Goal: Task Accomplishment & Management: Complete application form

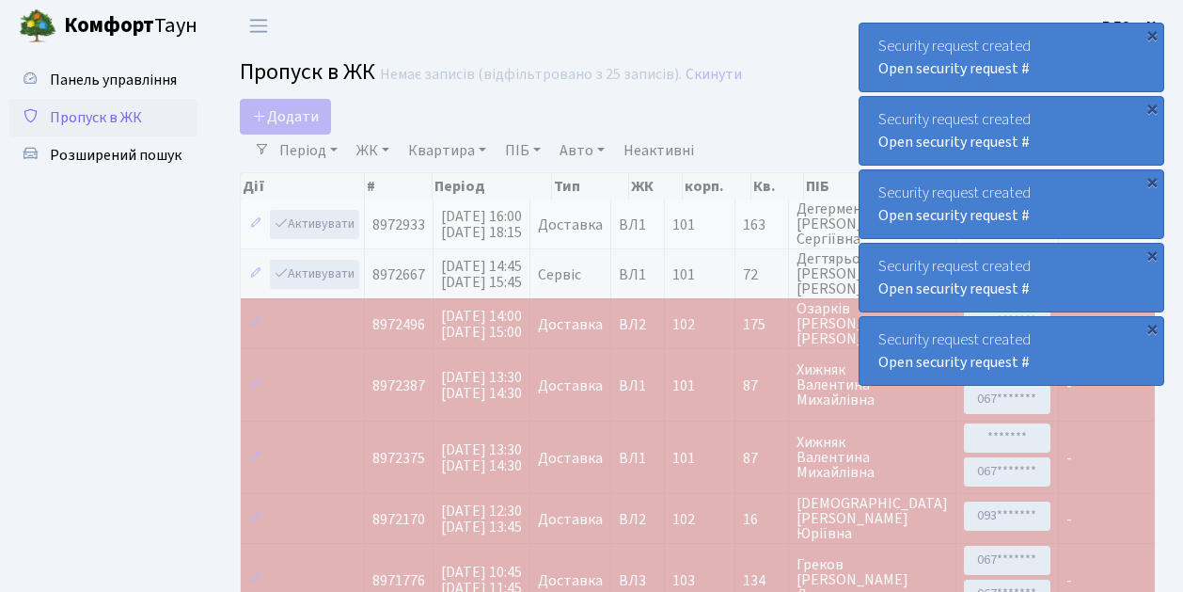
select select "25"
drag, startPoint x: 0, startPoint y: 0, endPoint x: 145, endPoint y: 119, distance: 187.1
click at [145, 119] on link "Пропуск в ЖК" at bounding box center [103, 118] width 188 height 38
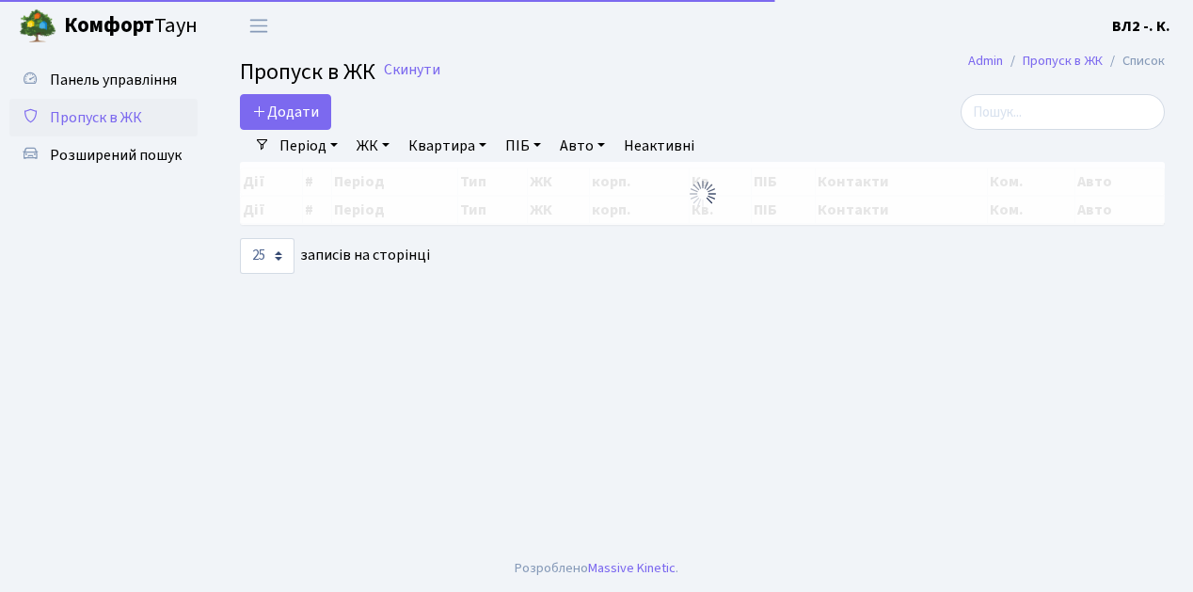
select select "25"
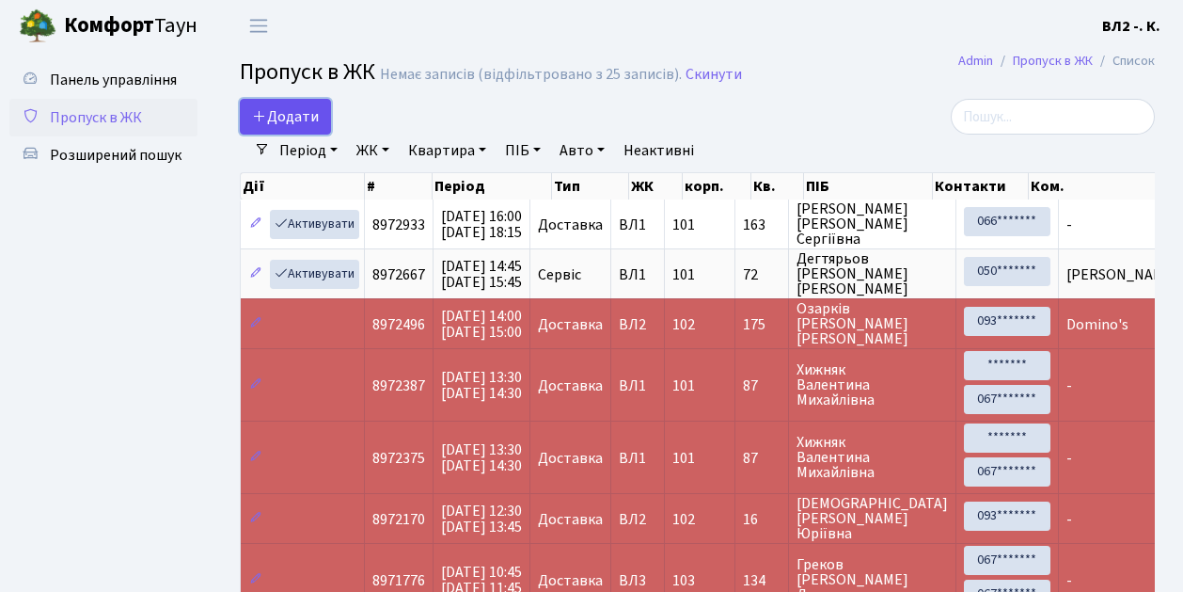
click at [285, 119] on span "Додати" at bounding box center [285, 116] width 67 height 21
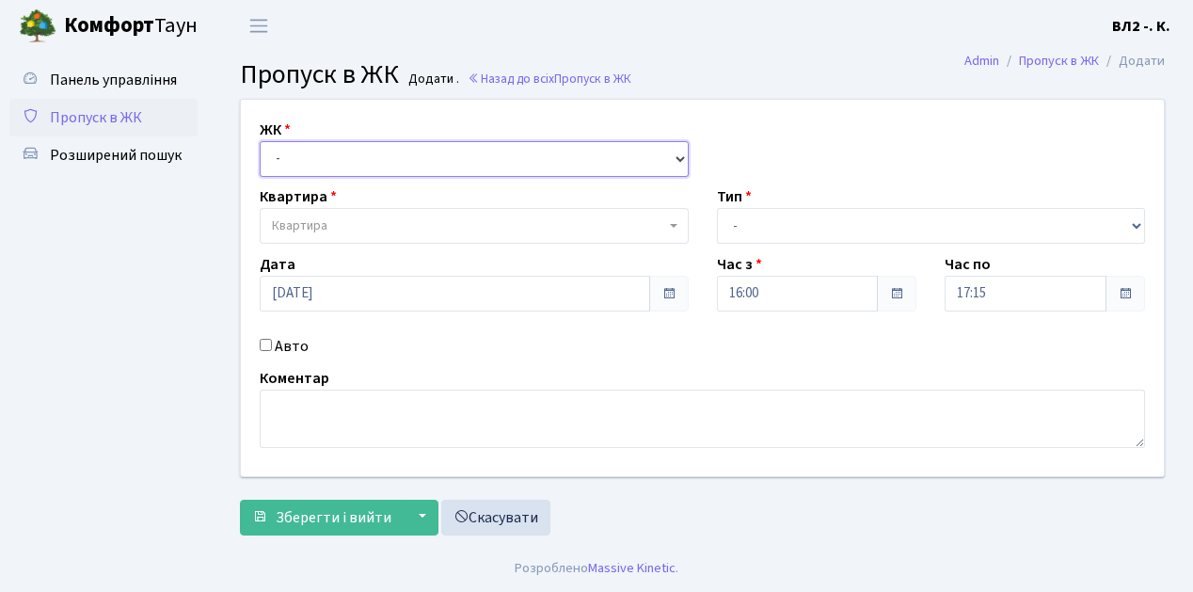
click at [293, 150] on select "- ВЛ1, Ужгородський пров., 4/1 ВЛ2, Голосіївський просп., 76 ВЛ3, пр.Голосіївсь…" at bounding box center [474, 159] width 429 height 36
select select "317"
click at [260, 141] on select "- ВЛ1, Ужгородський пров., 4/1 ВЛ2, Голосіївський просп., 76 ВЛ3, пр.Голосіївсь…" at bounding box center [474, 159] width 429 height 36
select select
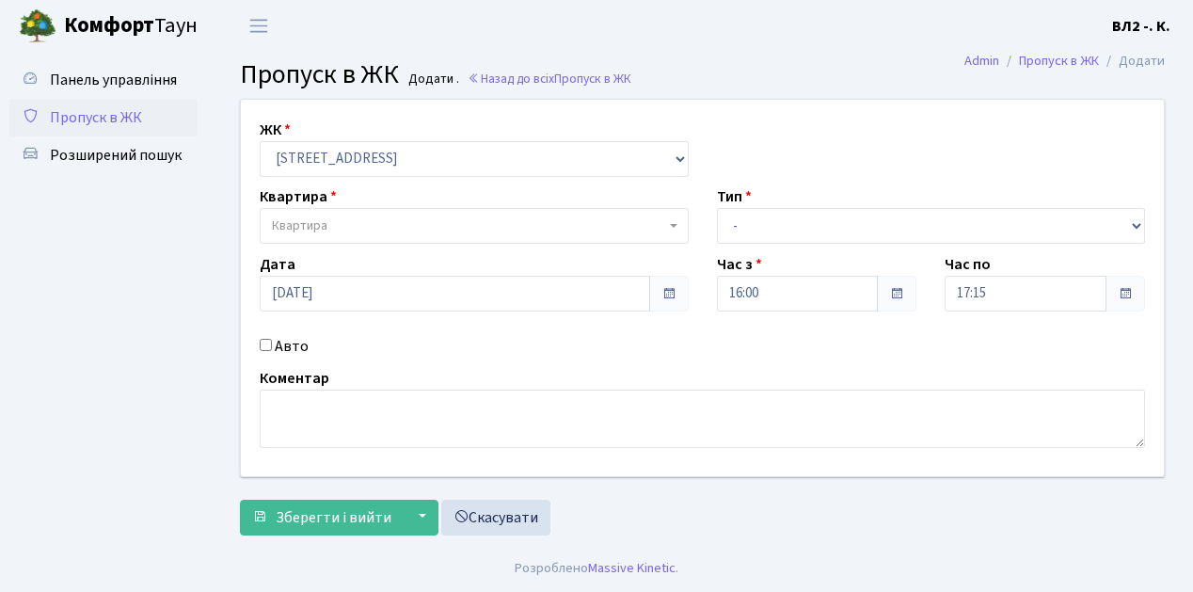
click at [335, 226] on span "Квартира" at bounding box center [468, 225] width 393 height 19
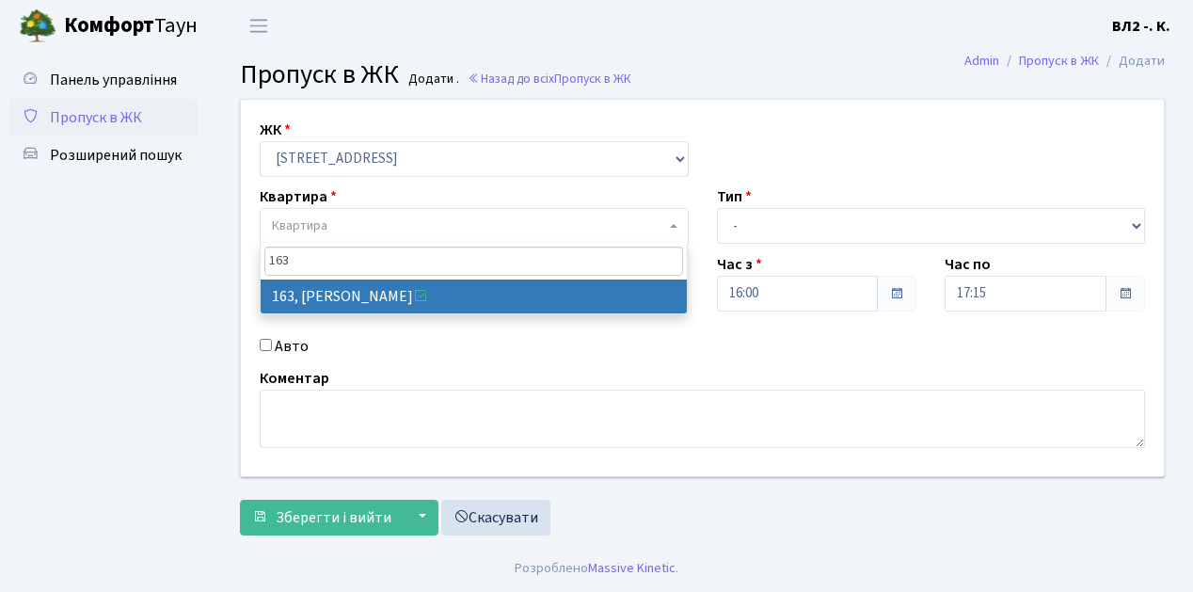
type input "163"
select select "38425"
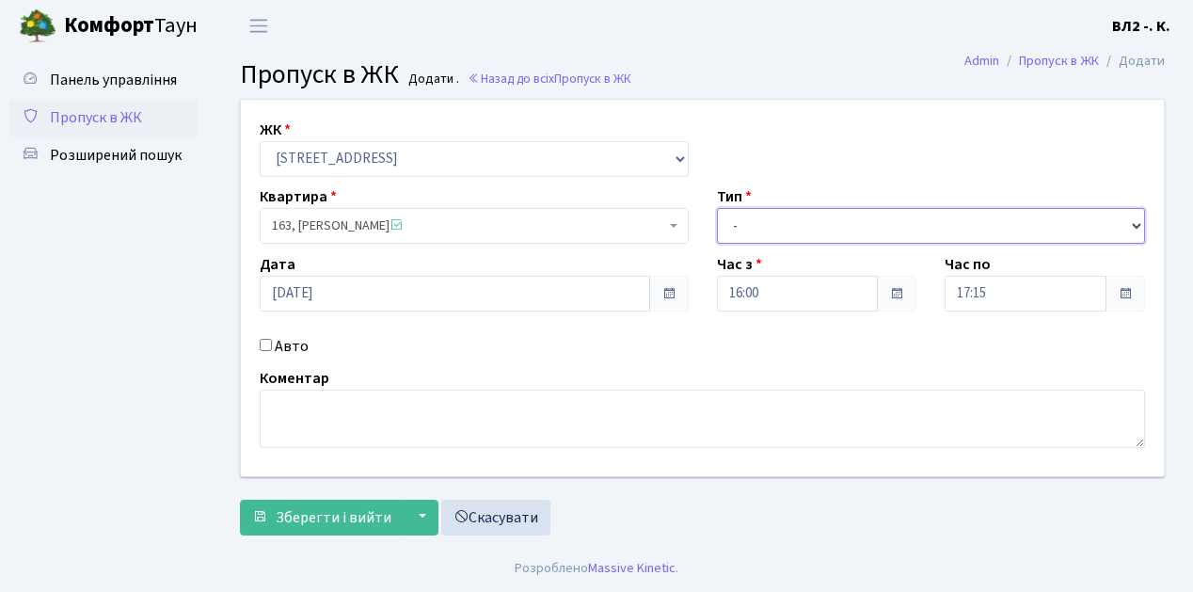
click at [763, 229] on select "- Доставка Таксі Гості Сервіс" at bounding box center [931, 226] width 429 height 36
select select "18"
click at [717, 208] on select "- Доставка Таксі Гості Сервіс" at bounding box center [931, 226] width 429 height 36
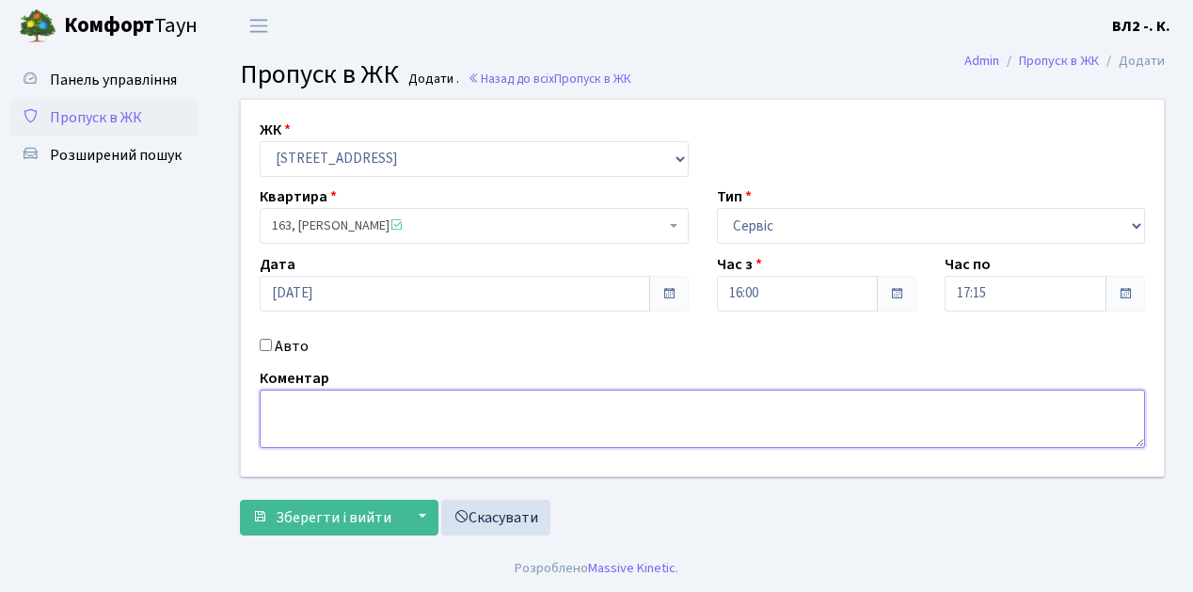
click at [357, 416] on textarea at bounding box center [702, 418] width 885 height 58
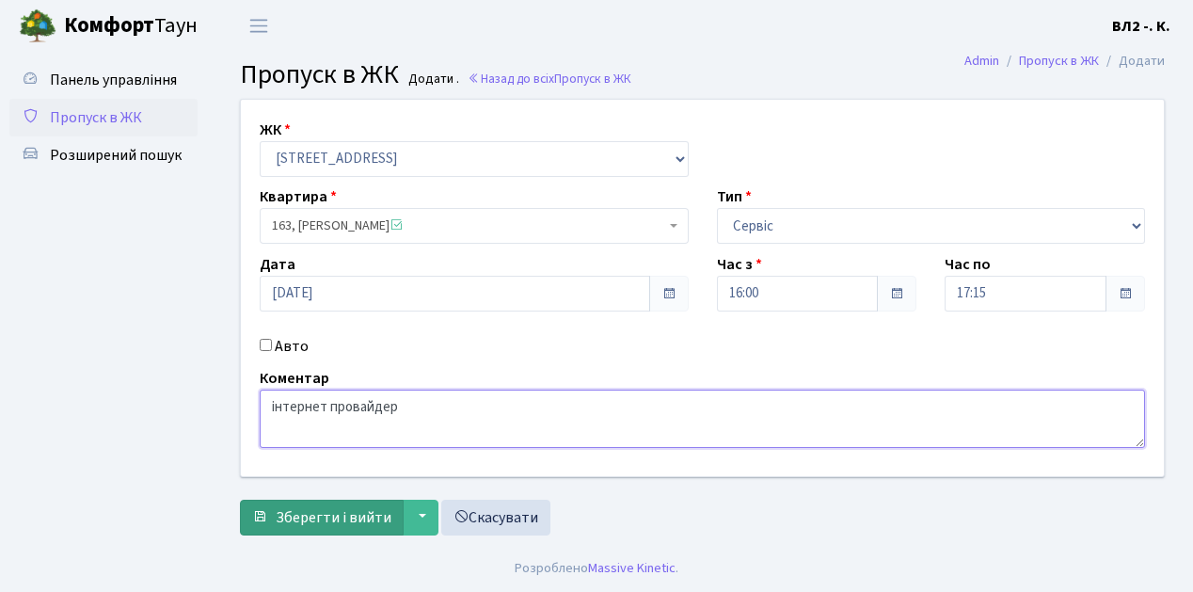
type textarea "інтернет провайдер"
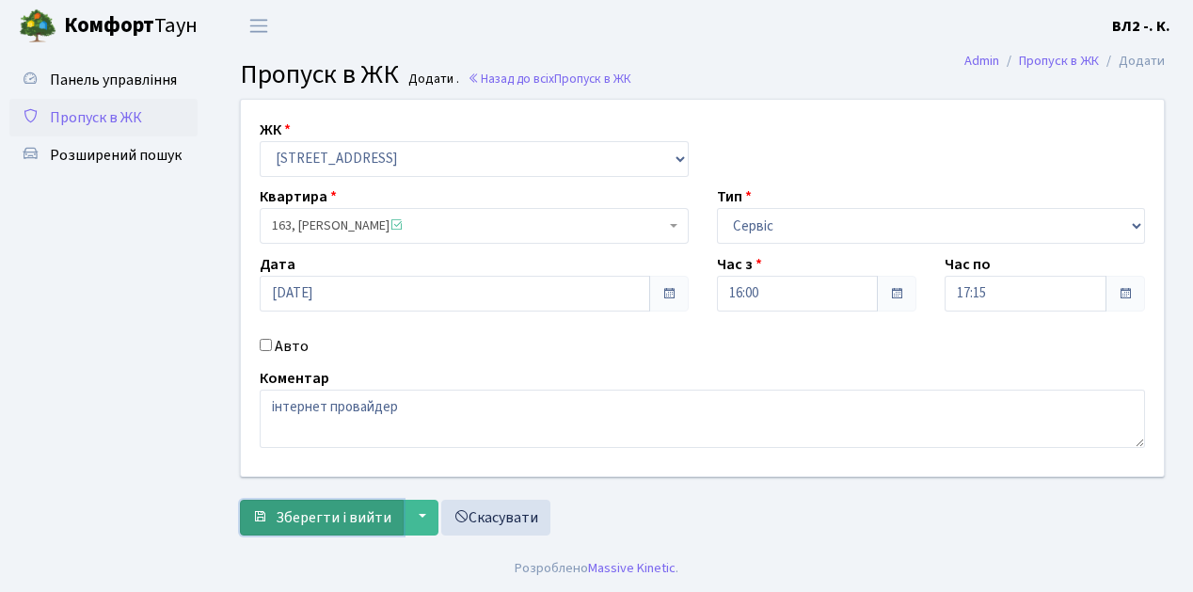
click at [319, 512] on span "Зберегти і вийти" at bounding box center [334, 517] width 116 height 21
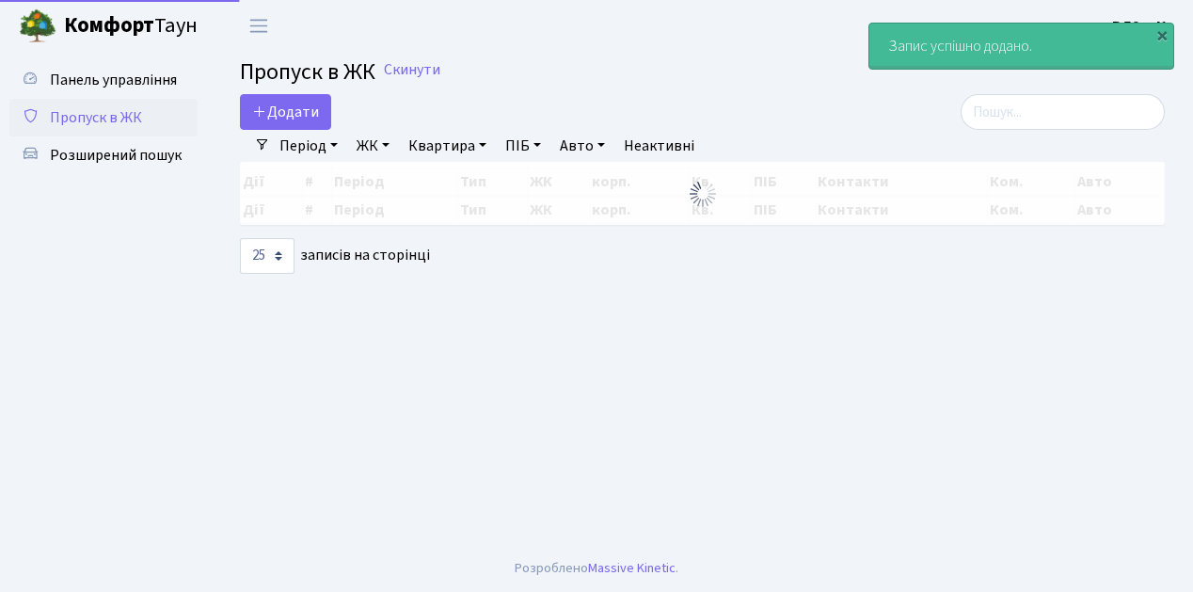
select select "25"
